Goal: Book appointment/travel/reservation

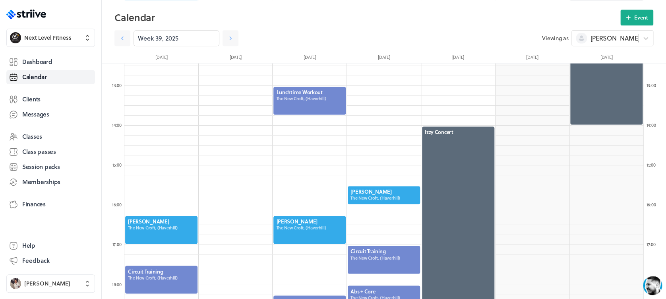
scroll to position [954, 519]
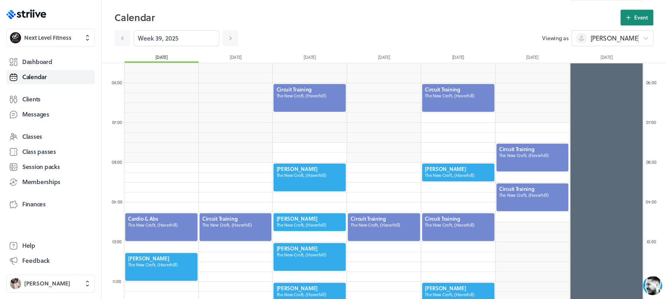
click at [635, 17] on span "Event" at bounding box center [642, 17] width 14 height 7
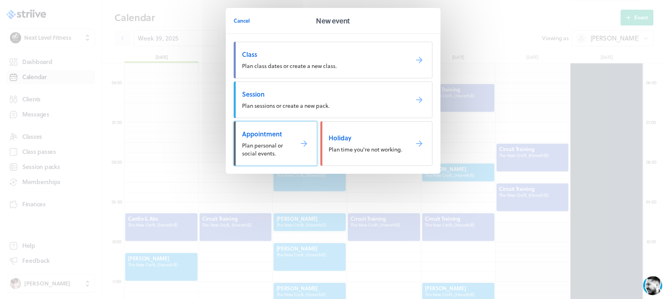
click at [261, 146] on span "Plan personal or social events." at bounding box center [262, 149] width 41 height 16
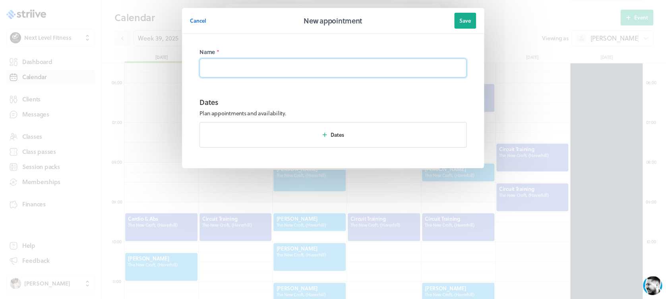
click at [278, 71] on input at bounding box center [333, 67] width 267 height 19
type input "PETE (1)"
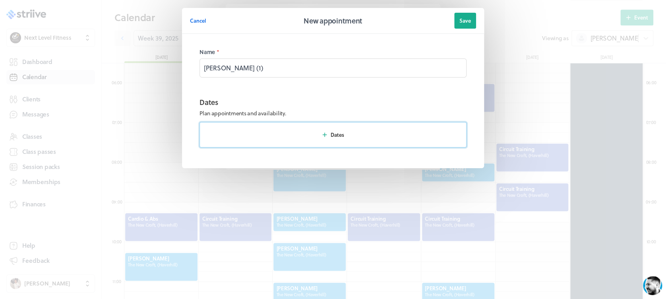
click at [266, 125] on button "Dates" at bounding box center [333, 134] width 267 height 25
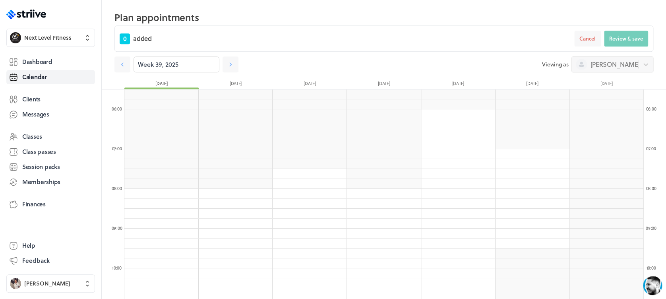
scroll to position [245, 0]
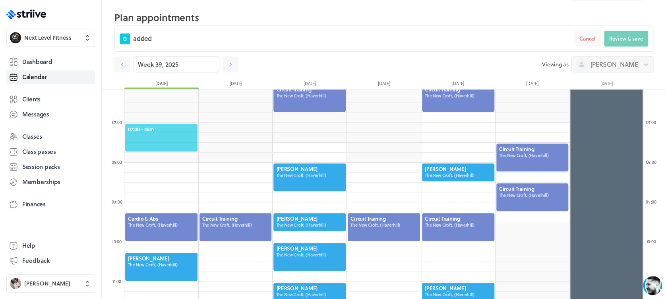
click at [153, 126] on span "07:00 - 45m" at bounding box center [161, 129] width 67 height 7
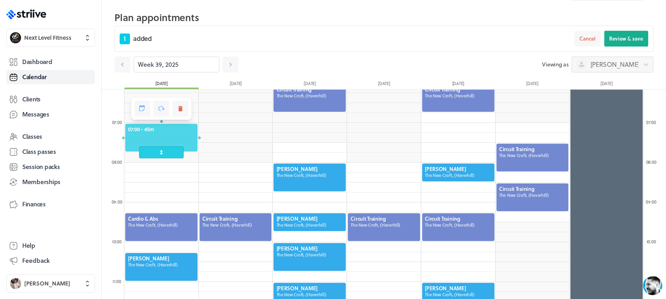
drag, startPoint x: 632, startPoint y: 23, endPoint x: 624, endPoint y: 47, distance: 25.3
click at [632, 23] on h2 "Plan appointments" at bounding box center [384, 18] width 539 height 16
click at [623, 47] on div "1 added Cancel Review & save" at bounding box center [384, 38] width 539 height 26
click at [623, 43] on button "Review & save" at bounding box center [626, 39] width 44 height 16
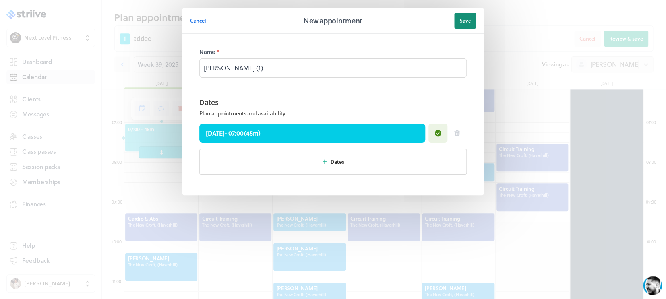
click at [468, 27] on button "Save" at bounding box center [465, 21] width 22 height 16
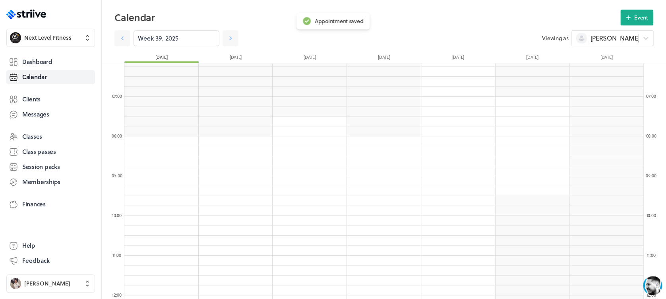
scroll to position [219, 0]
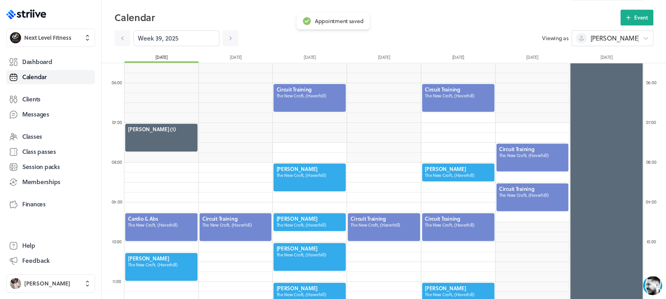
click at [183, 262] on div at bounding box center [161, 266] width 74 height 29
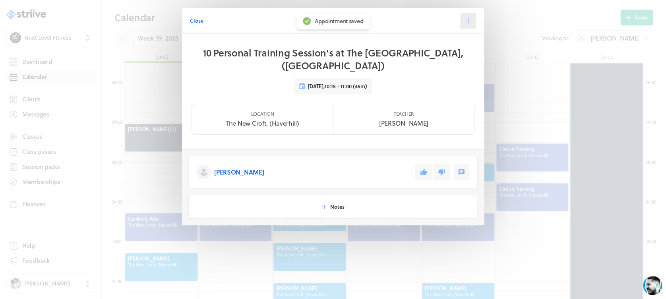
click at [466, 22] on icon at bounding box center [468, 20] width 7 height 7
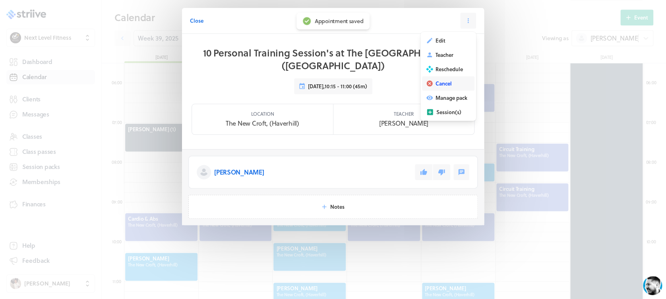
click at [439, 80] on span "Cancel" at bounding box center [444, 83] width 16 height 7
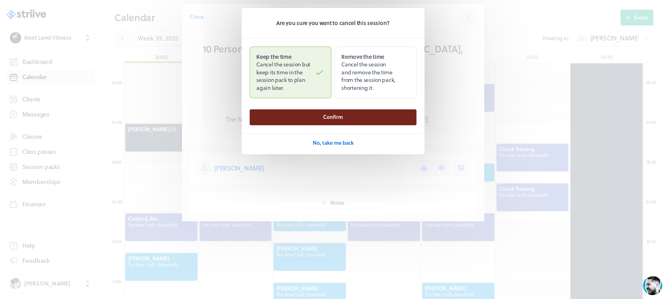
click at [350, 118] on button "Confirm" at bounding box center [333, 117] width 167 height 16
